Goal: Information Seeking & Learning: Learn about a topic

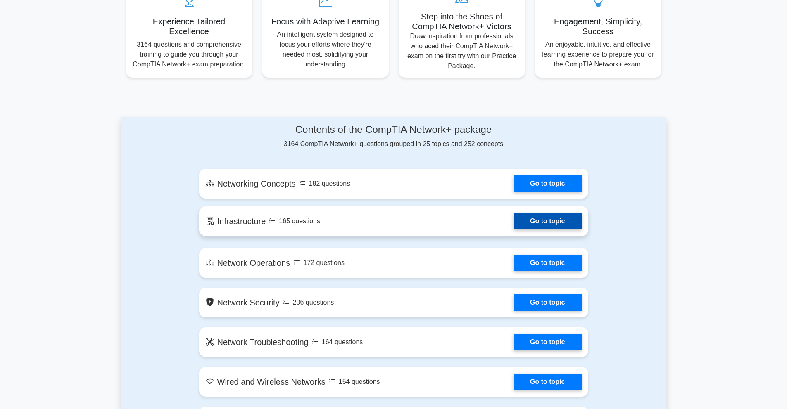
scroll to position [329, 0]
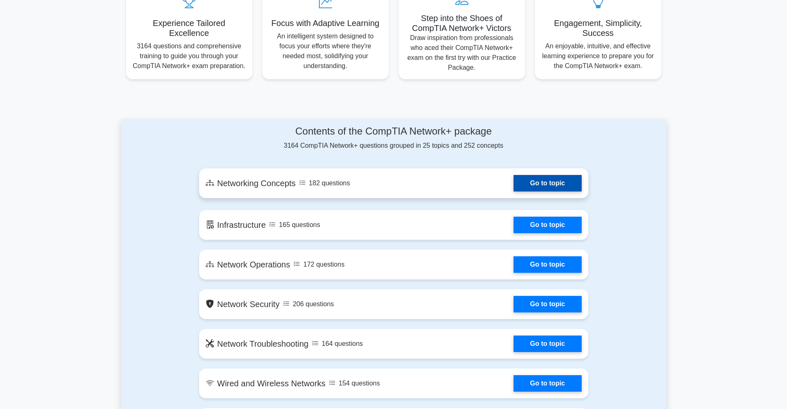
click at [527, 189] on link "Go to topic" at bounding box center [547, 183] width 68 height 17
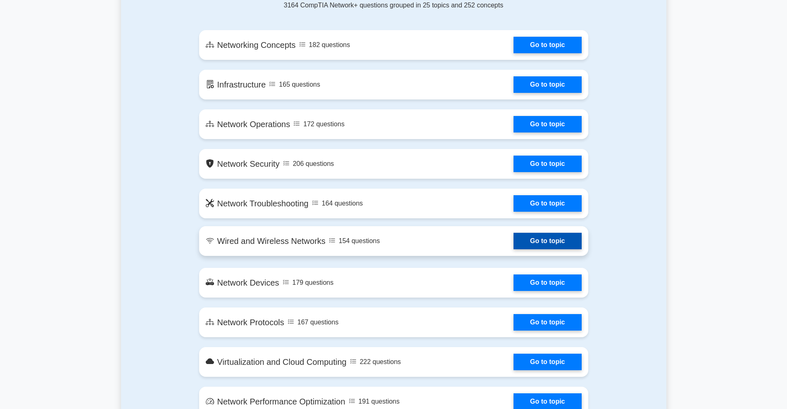
scroll to position [469, 0]
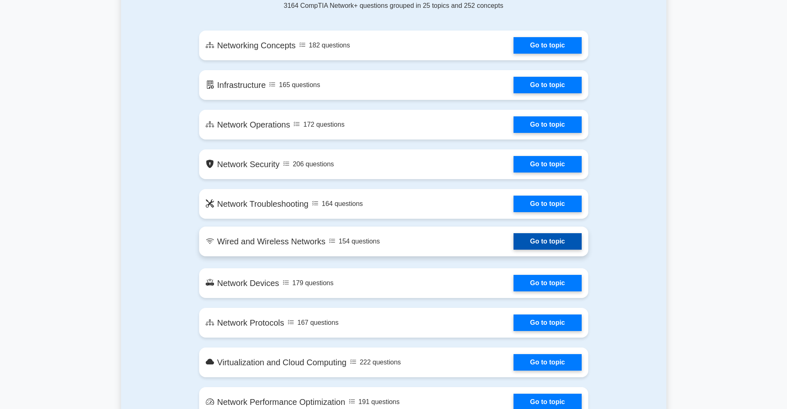
click at [541, 244] on link "Go to topic" at bounding box center [547, 241] width 68 height 17
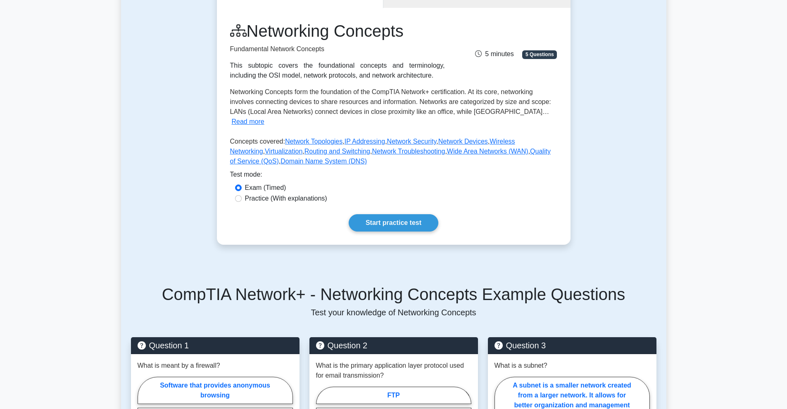
scroll to position [98, 0]
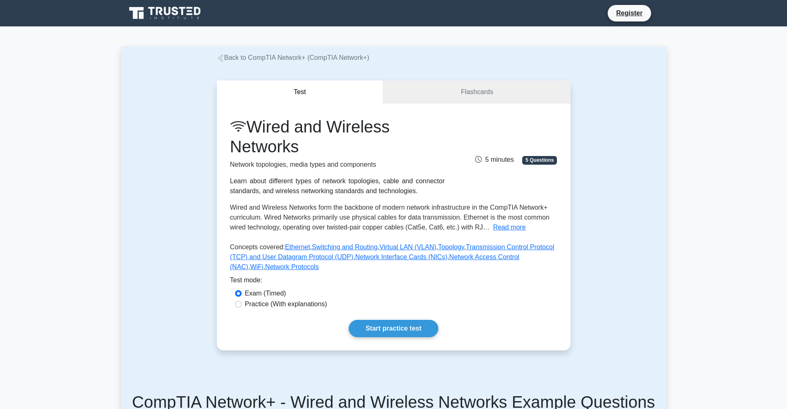
click at [314, 304] on label "Practice (With explanations)" at bounding box center [286, 304] width 82 height 10
click at [242, 304] on input "Practice (With explanations)" at bounding box center [238, 304] width 7 height 7
radio input "true"
click at [377, 332] on link "Start practice test" at bounding box center [394, 328] width 90 height 17
click at [470, 92] on link "Flashcards" at bounding box center [476, 93] width 187 height 24
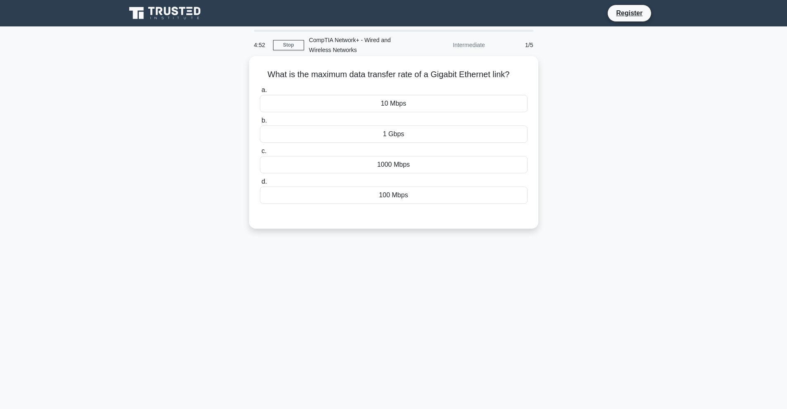
click at [403, 138] on div "1 Gbps" at bounding box center [394, 134] width 268 height 17
click at [260, 123] on input "b. 1 Gbps" at bounding box center [260, 120] width 0 height 5
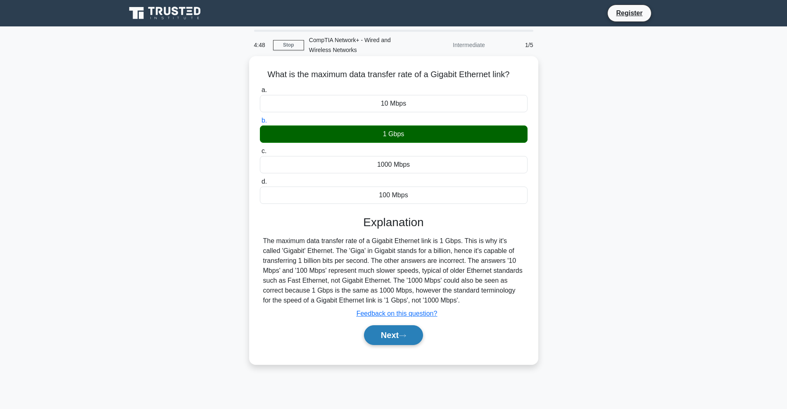
click at [394, 341] on button "Next" at bounding box center [393, 335] width 59 height 20
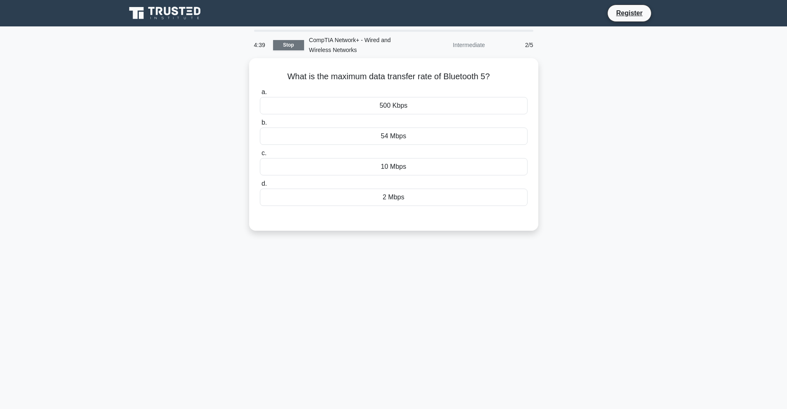
click at [284, 47] on link "Stop" at bounding box center [288, 45] width 31 height 10
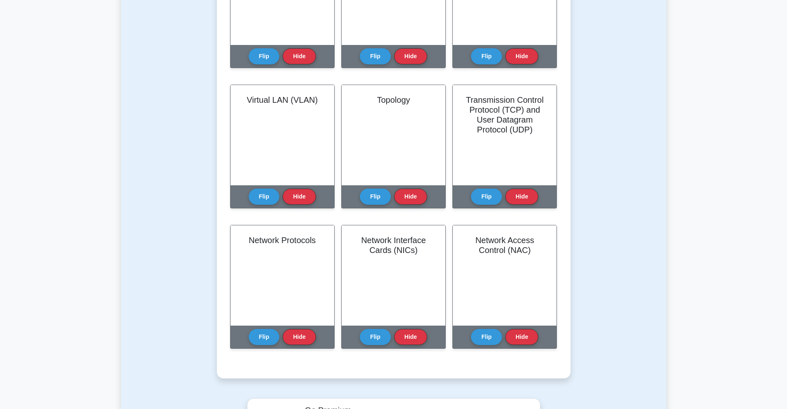
scroll to position [144, 0]
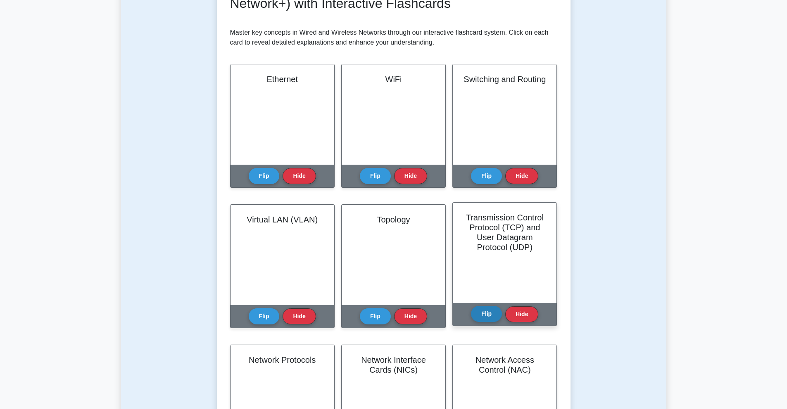
click at [488, 316] on button "Flip" at bounding box center [486, 314] width 31 height 16
